Goal: Task Accomplishment & Management: Use online tool/utility

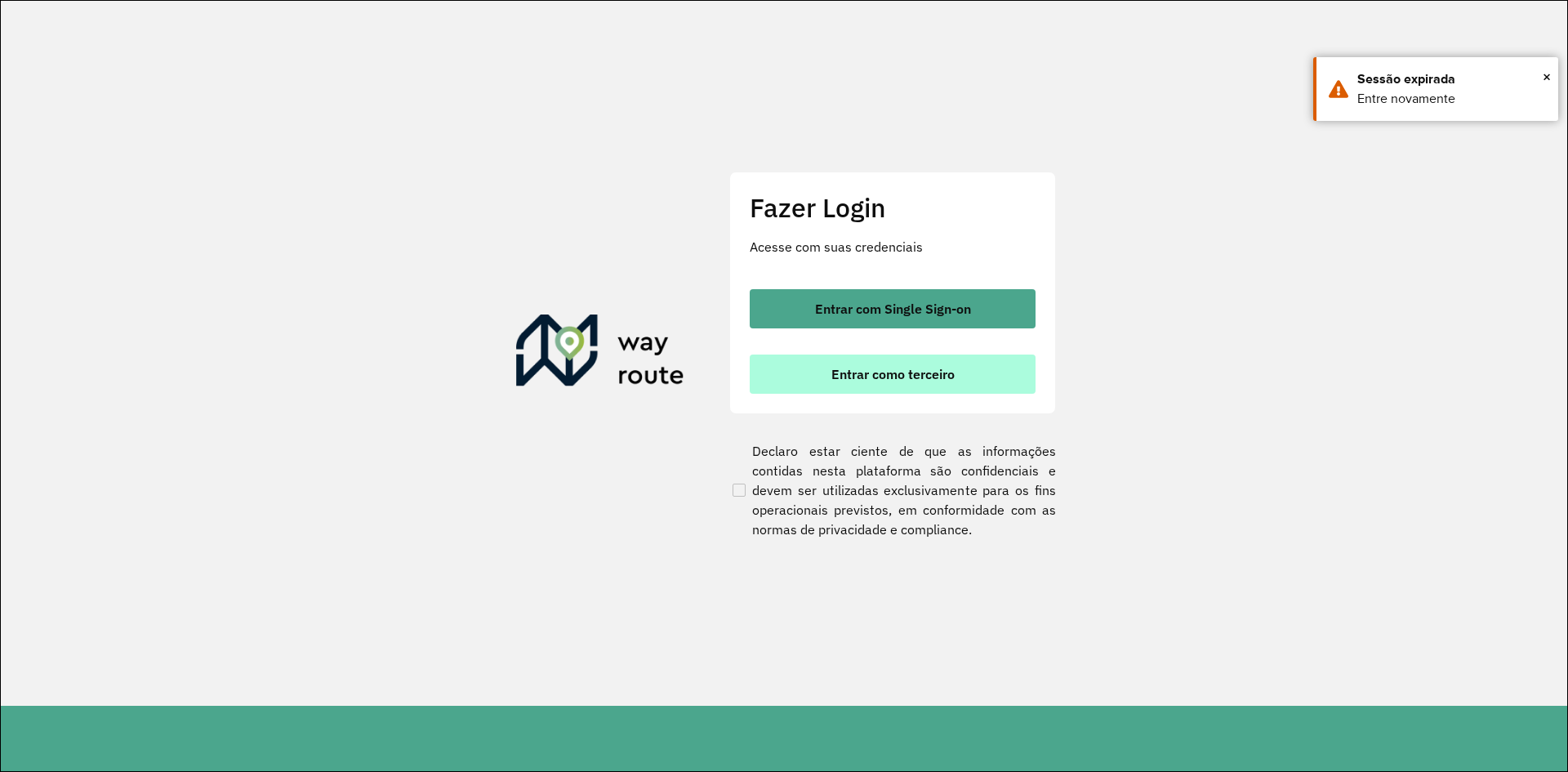
click at [900, 378] on span "Entrar como terceiro" at bounding box center [893, 374] width 123 height 13
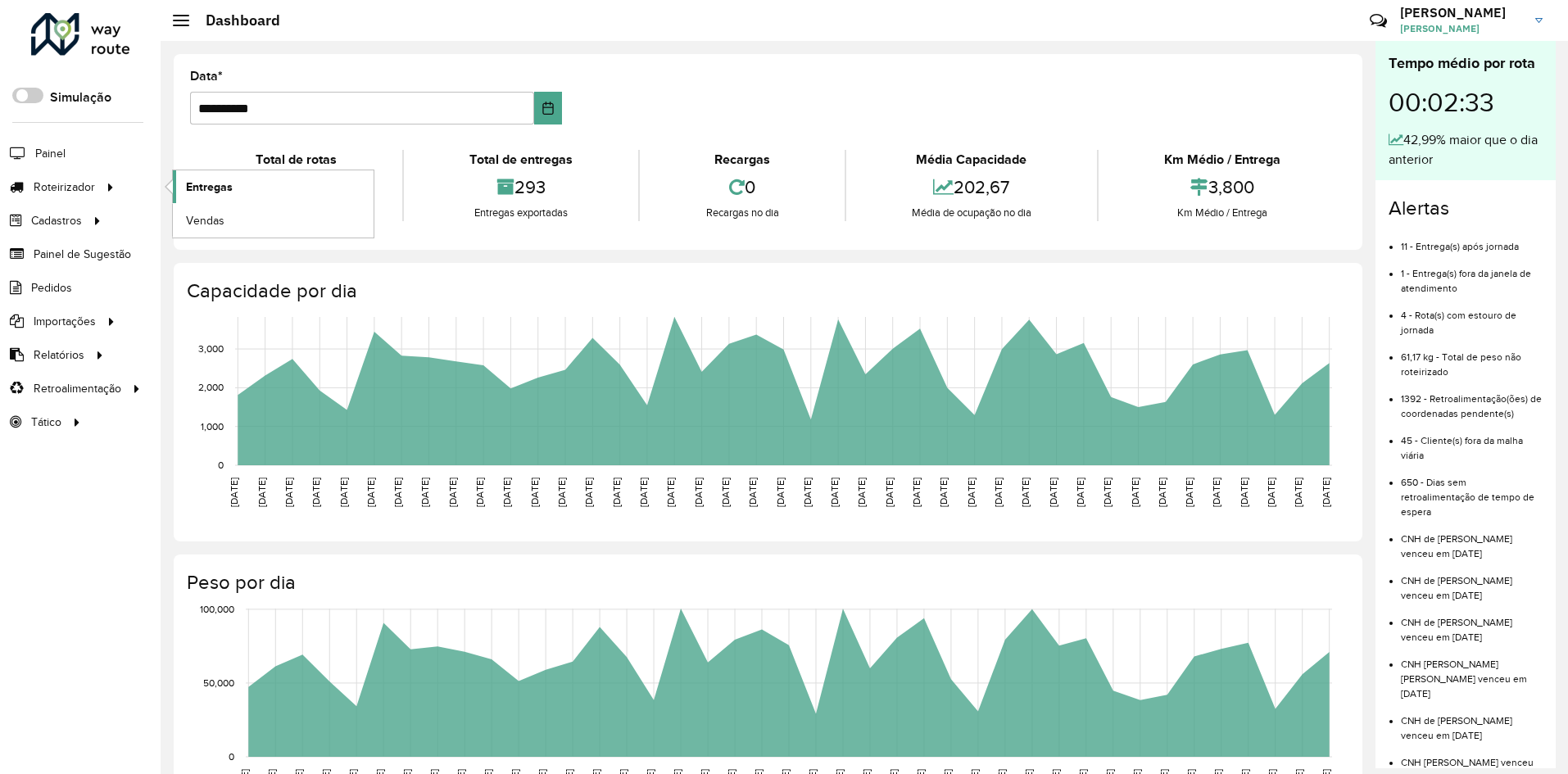
click at [217, 190] on span "Entregas" at bounding box center [210, 187] width 47 height 17
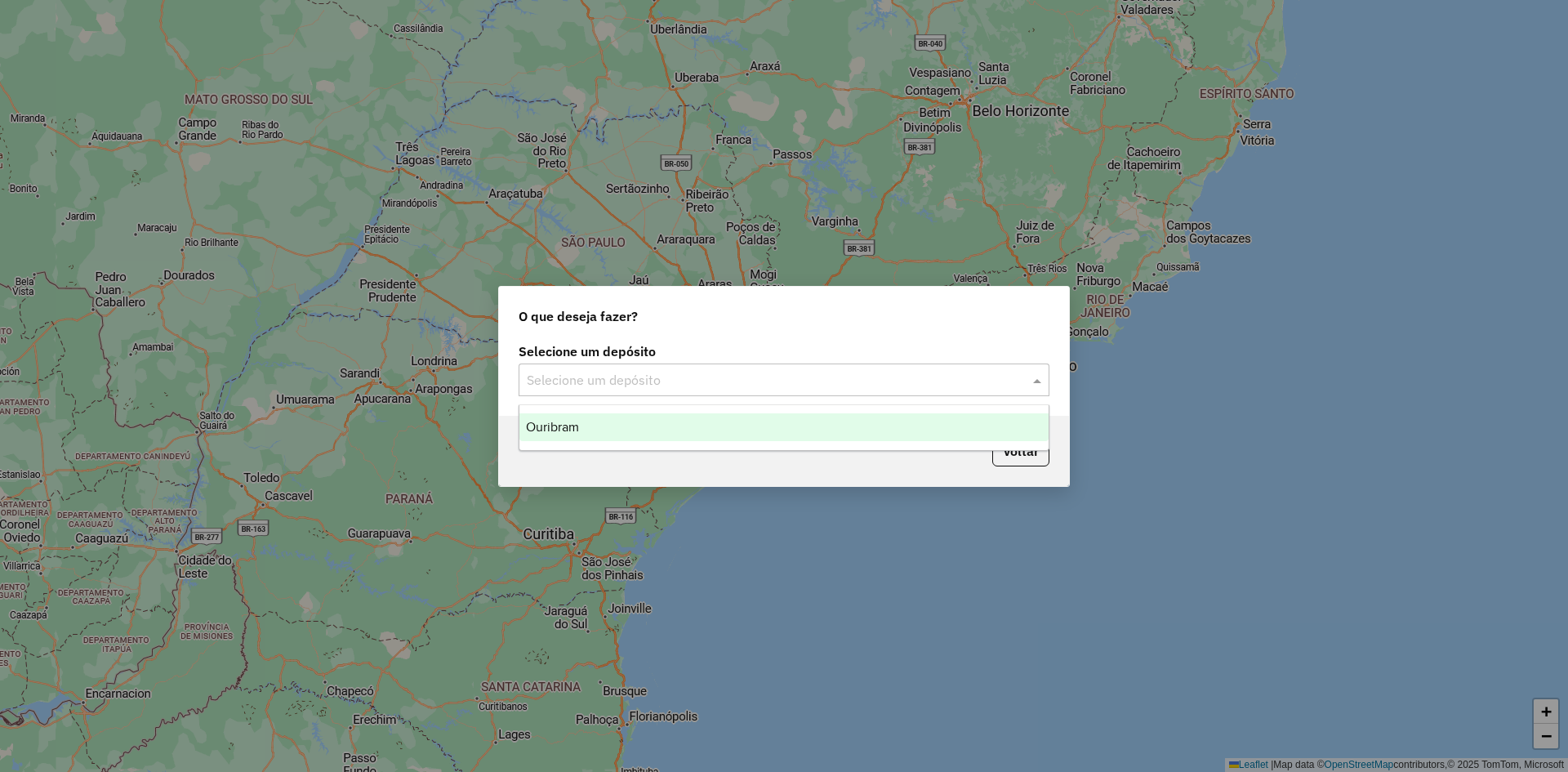
drag, startPoint x: 729, startPoint y: 395, endPoint x: 660, endPoint y: 380, distance: 70.6
click at [724, 395] on div "Selecione um depósito" at bounding box center [784, 380] width 531 height 33
click at [567, 440] on div "Ouribram" at bounding box center [784, 427] width 529 height 28
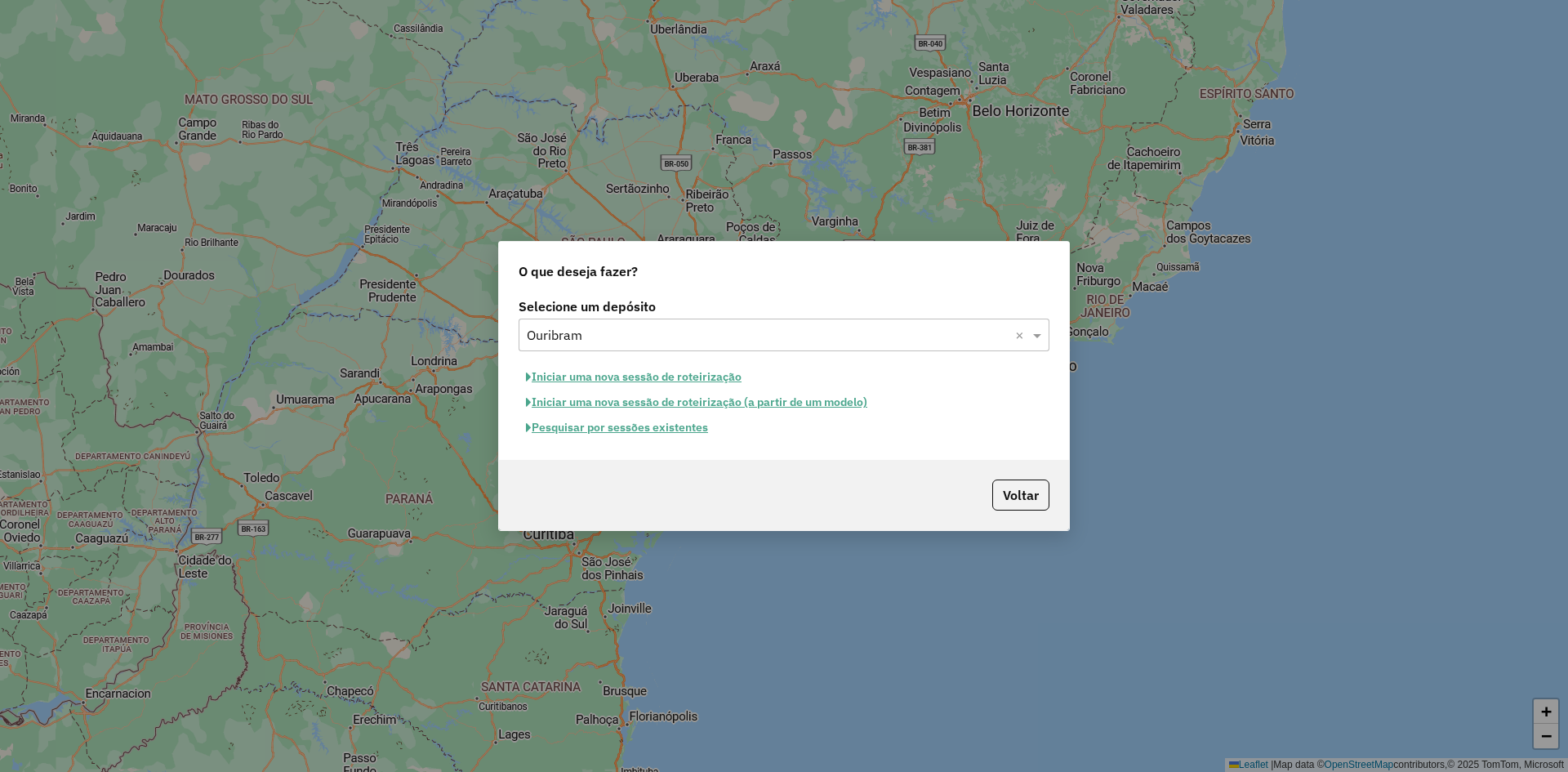
click at [597, 420] on button "Pesquisar por sessões existentes" at bounding box center [617, 427] width 197 height 25
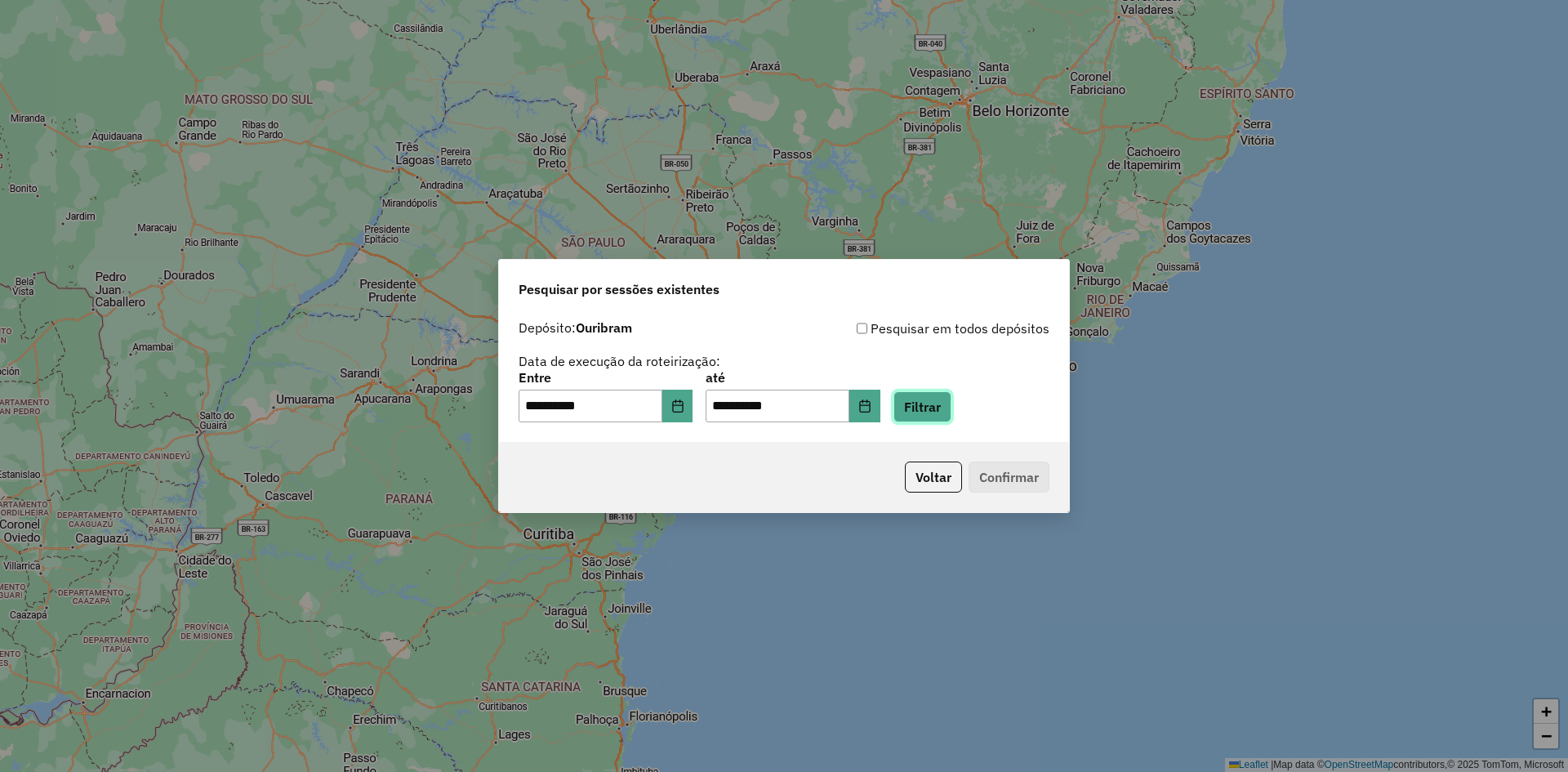
click at [950, 414] on button "Filtrar" at bounding box center [922, 407] width 58 height 31
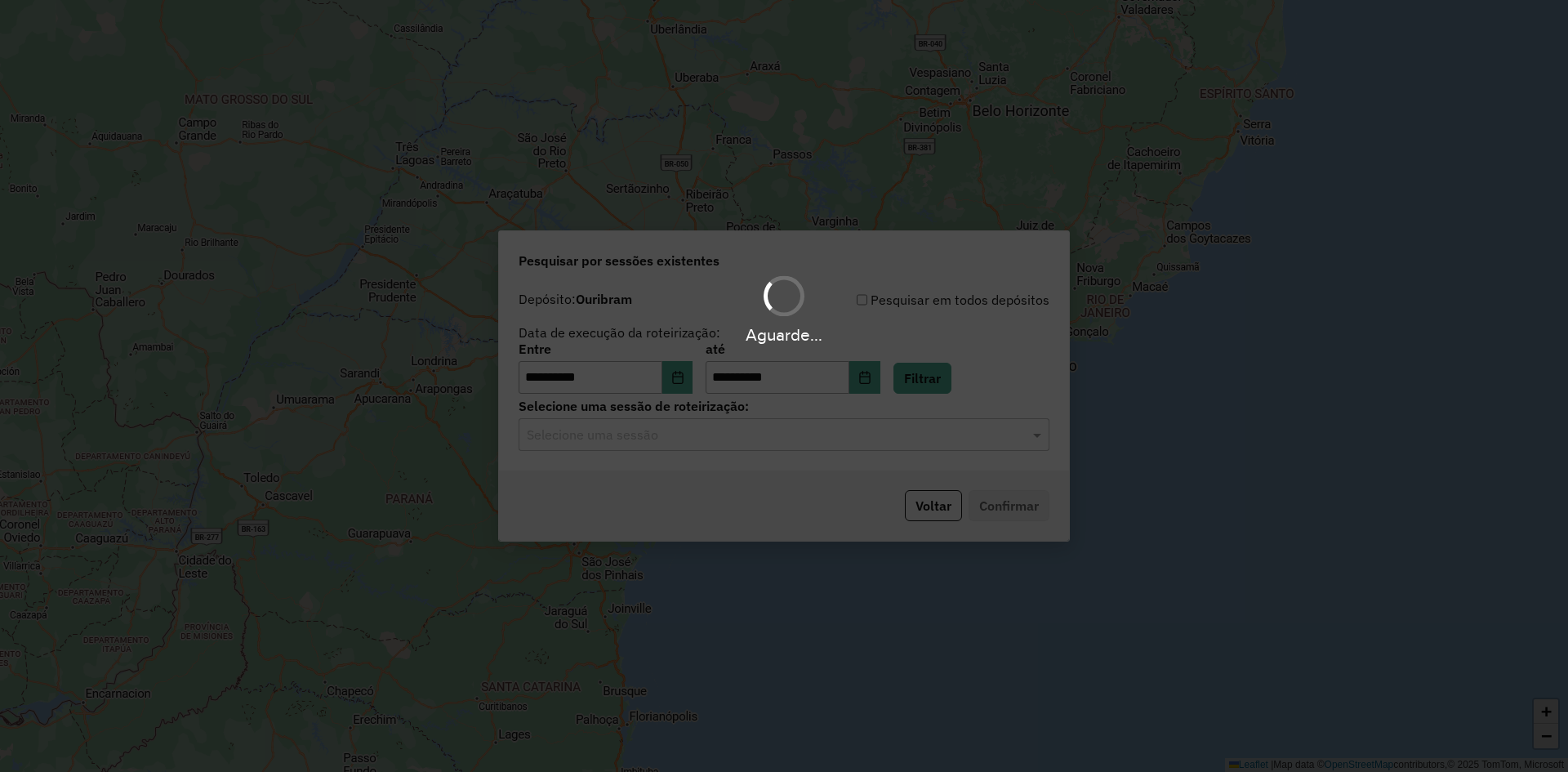
click at [657, 446] on div "Selecione uma sessão" at bounding box center [784, 434] width 531 height 33
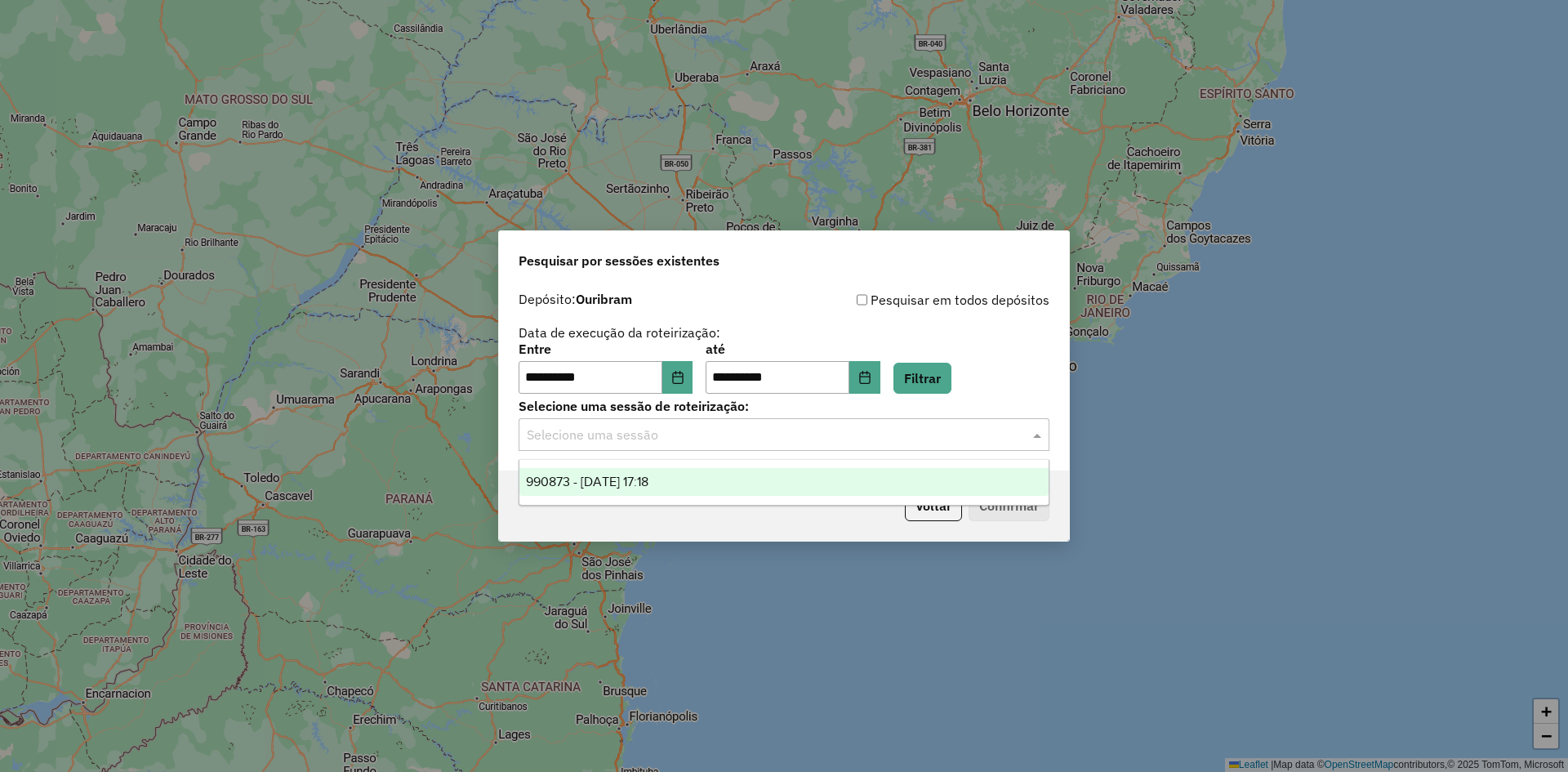
click at [637, 489] on div "990873 - 19/08/2025 17:18" at bounding box center [784, 482] width 529 height 28
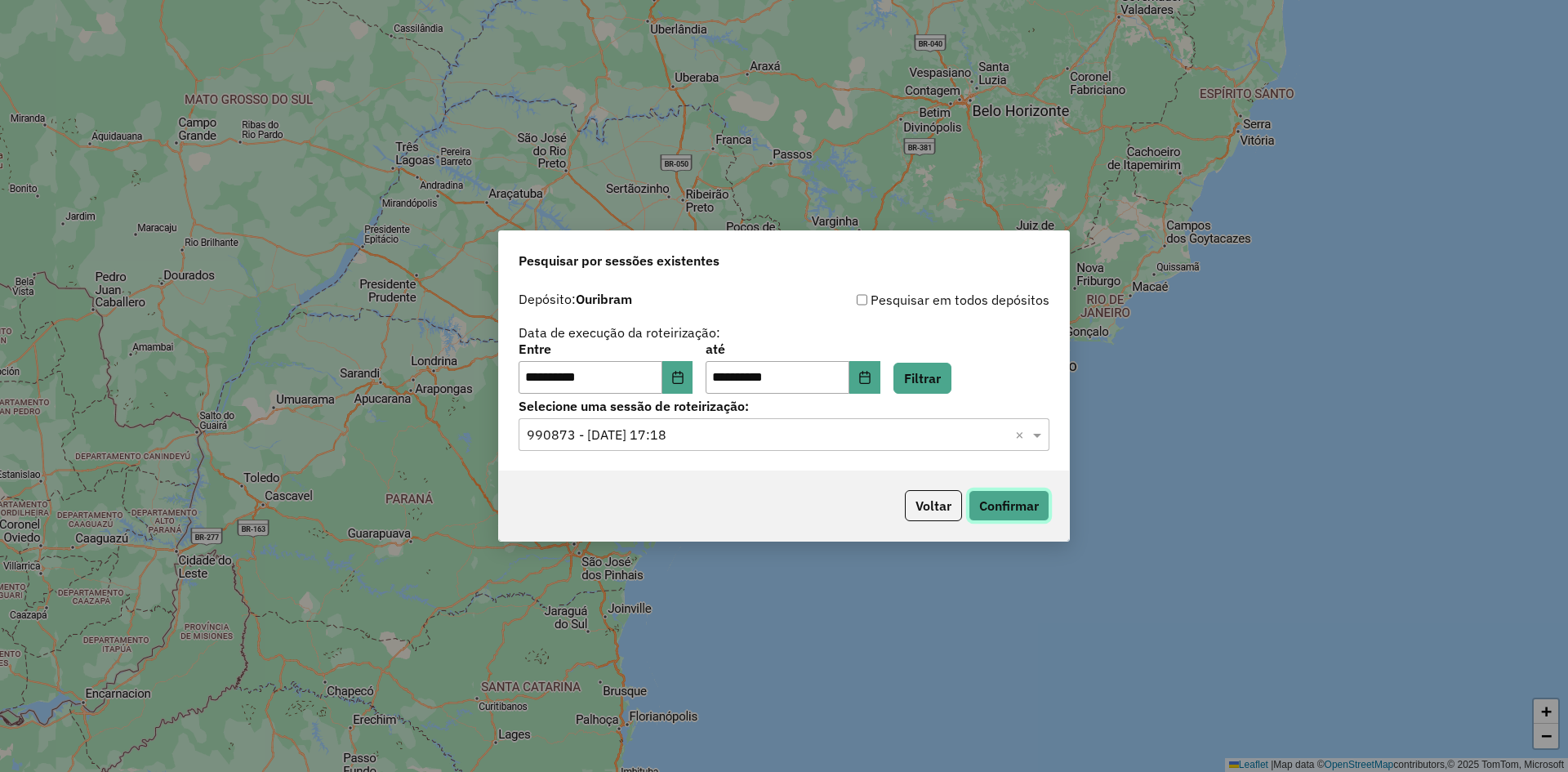
click at [1008, 520] on button "Confirmar" at bounding box center [1009, 506] width 81 height 31
